Goal: Check status: Check status

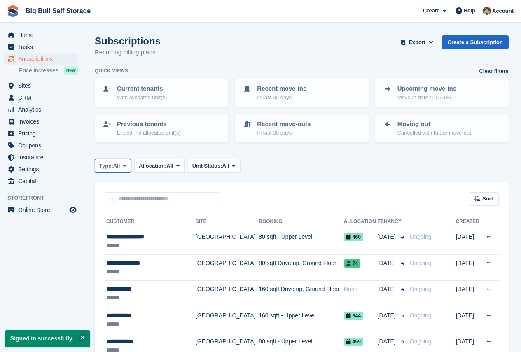
drag, startPoint x: 124, startPoint y: 167, endPoint x: 117, endPoint y: 185, distance: 18.7
click at [124, 167] on icon at bounding box center [124, 165] width 3 height 5
click at [124, 168] on icon at bounding box center [124, 165] width 3 height 5
click at [125, 167] on icon at bounding box center [124, 165] width 3 height 5
click at [126, 167] on icon at bounding box center [124, 165] width 3 height 5
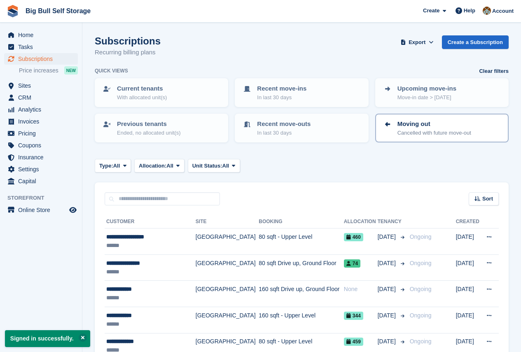
click at [413, 131] on p "Cancelled with future move-out" at bounding box center [435, 133] width 74 height 8
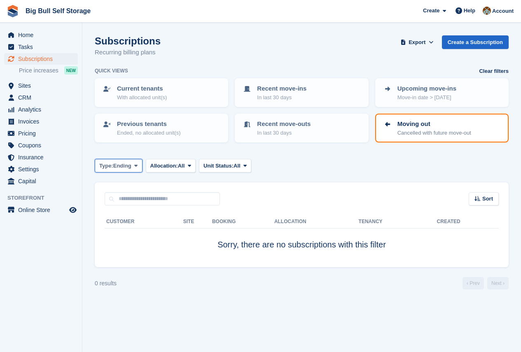
click at [135, 165] on icon at bounding box center [135, 165] width 3 height 5
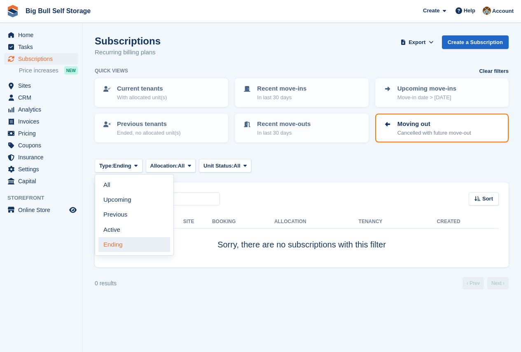
click at [120, 244] on link "Ending" at bounding box center [134, 244] width 72 height 15
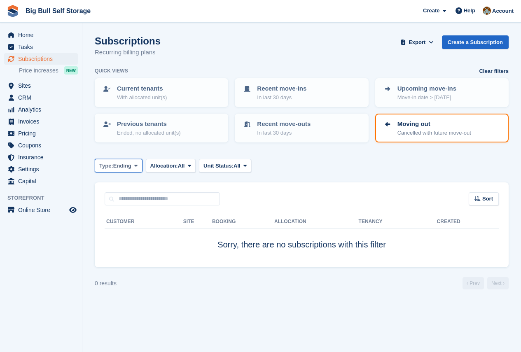
click at [136, 166] on icon at bounding box center [135, 165] width 3 height 5
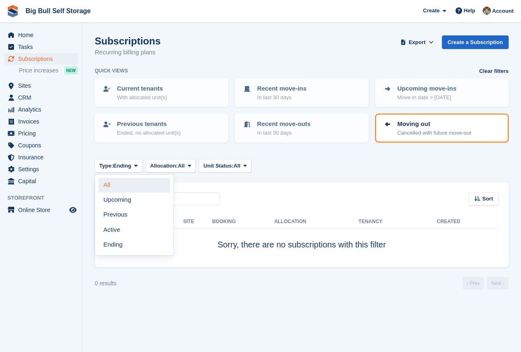
click at [124, 185] on link "All" at bounding box center [134, 185] width 72 height 15
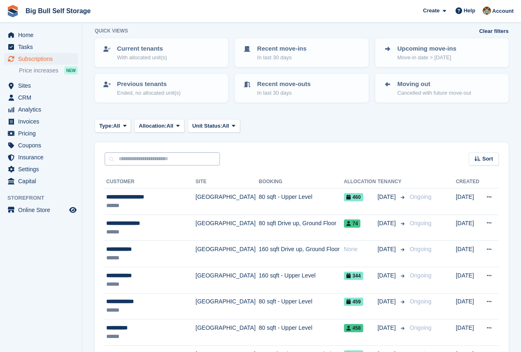
scroll to position [41, 0]
